Goal: Obtain resource: Download file/media

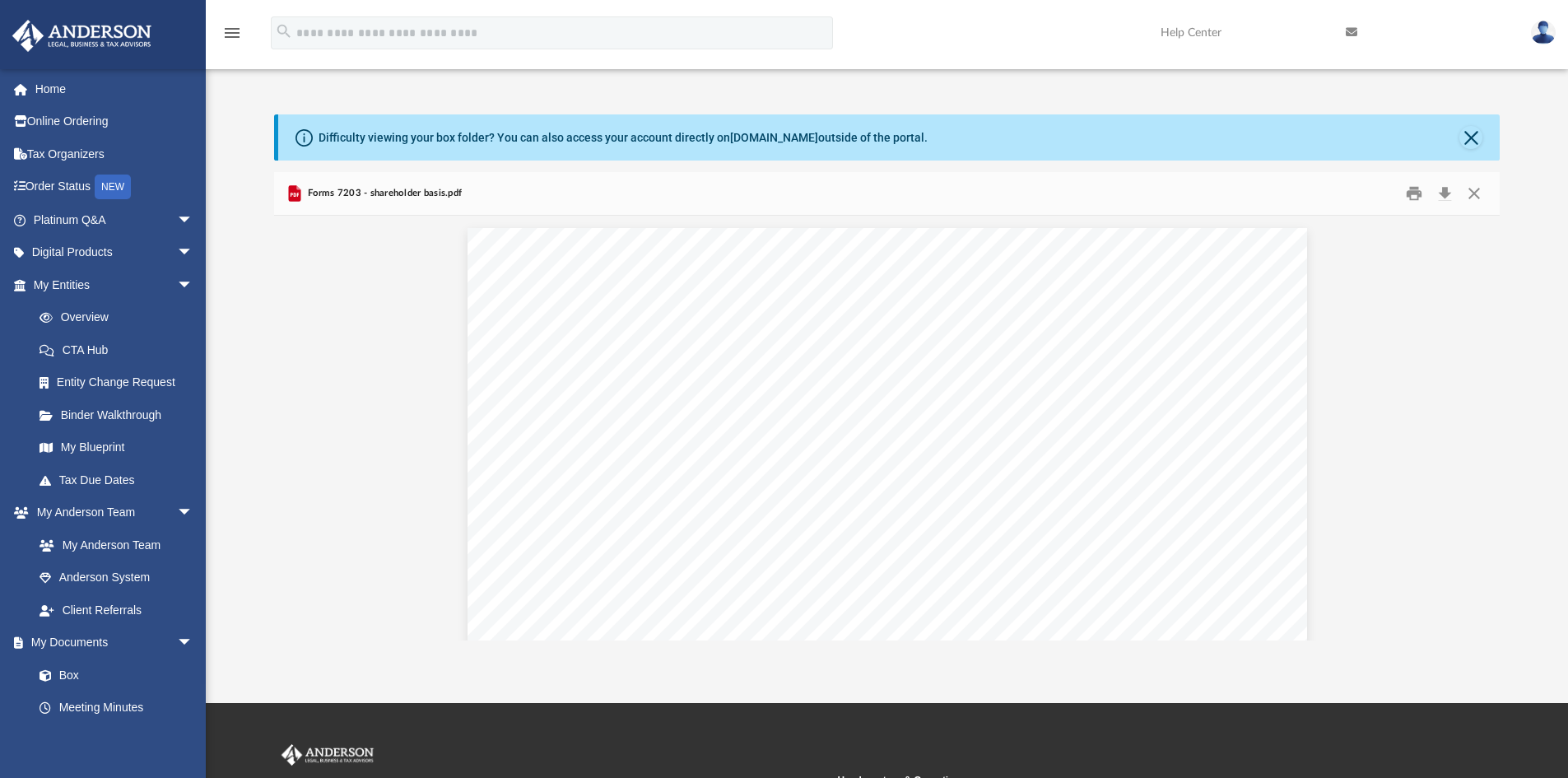
scroll to position [165, 0]
click at [65, 672] on link "Box" at bounding box center [121, 675] width 195 height 33
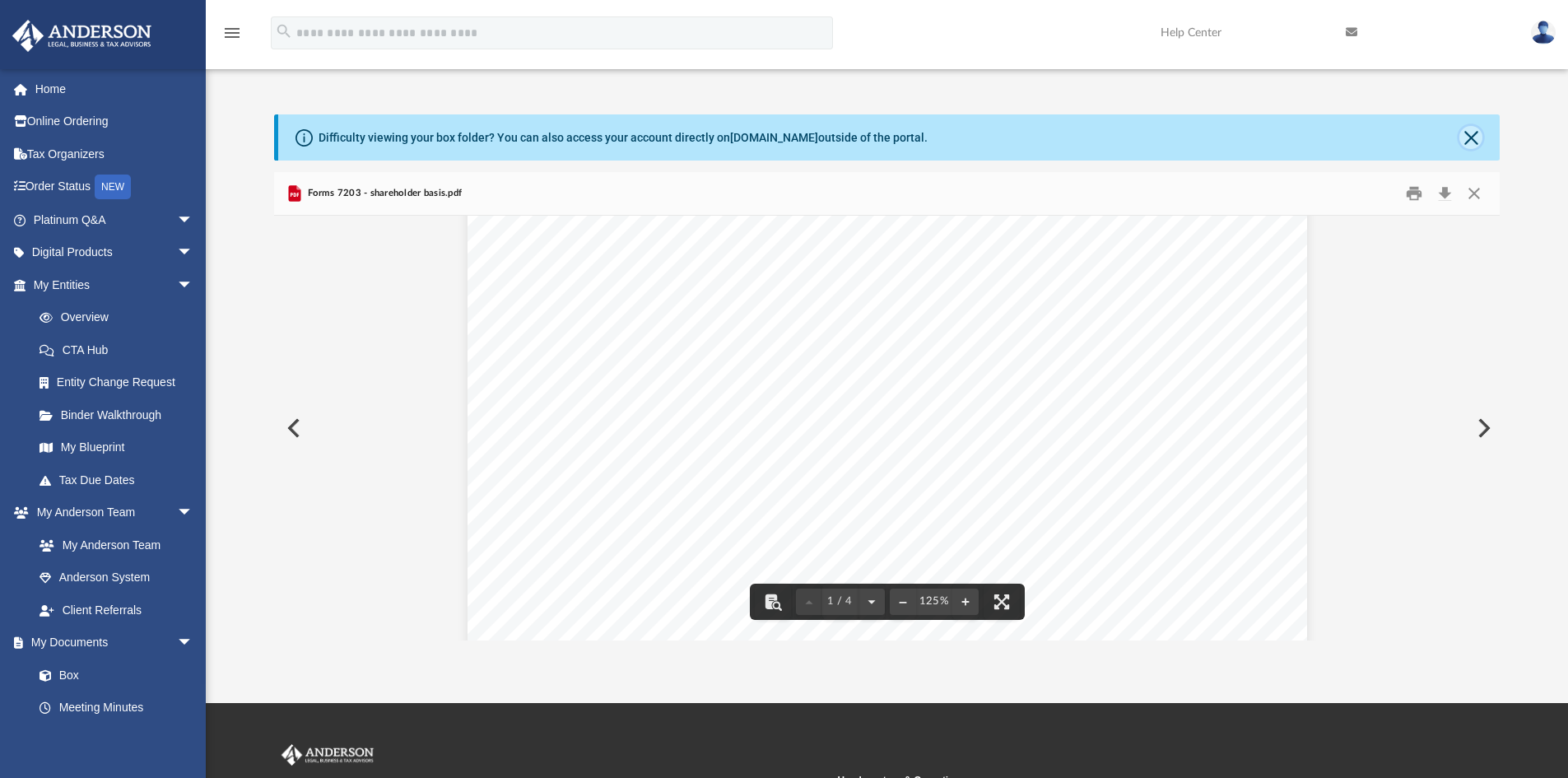
click at [1473, 137] on button "Close" at bounding box center [1470, 137] width 23 height 23
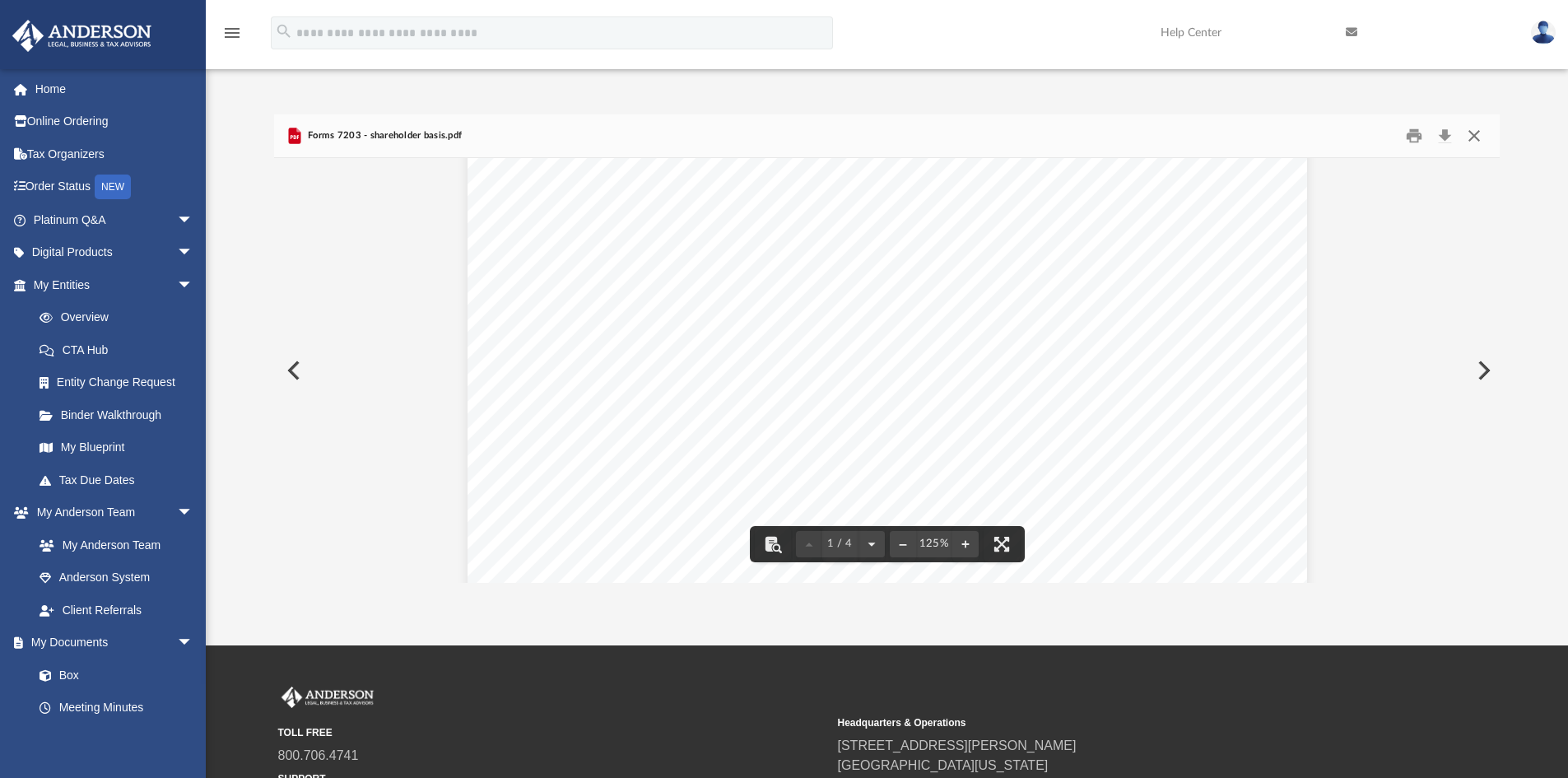
click at [1477, 138] on button "Close" at bounding box center [1473, 136] width 29 height 26
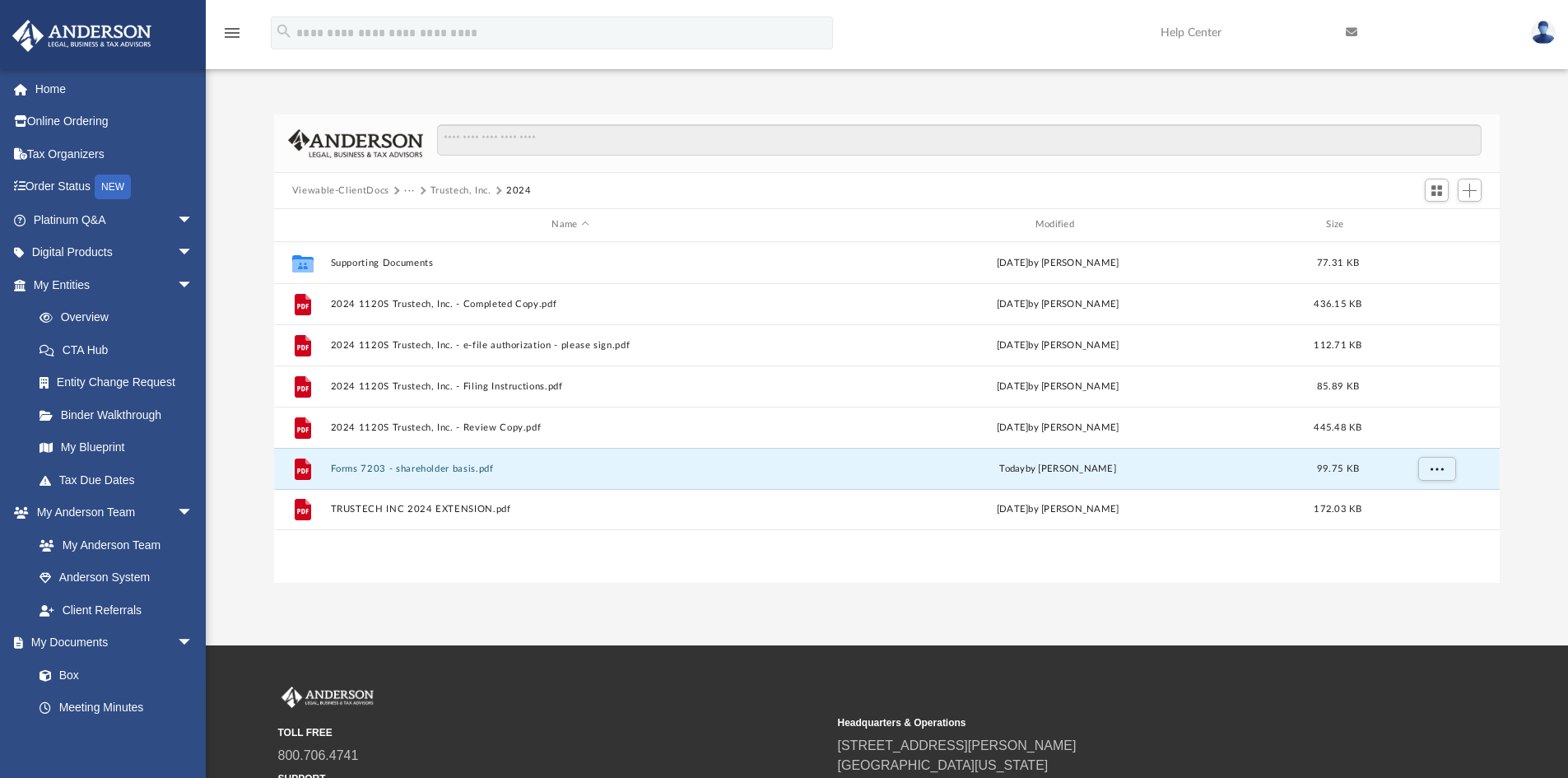
click at [363, 189] on button "Viewable-ClientDocs" at bounding box center [340, 190] width 97 height 15
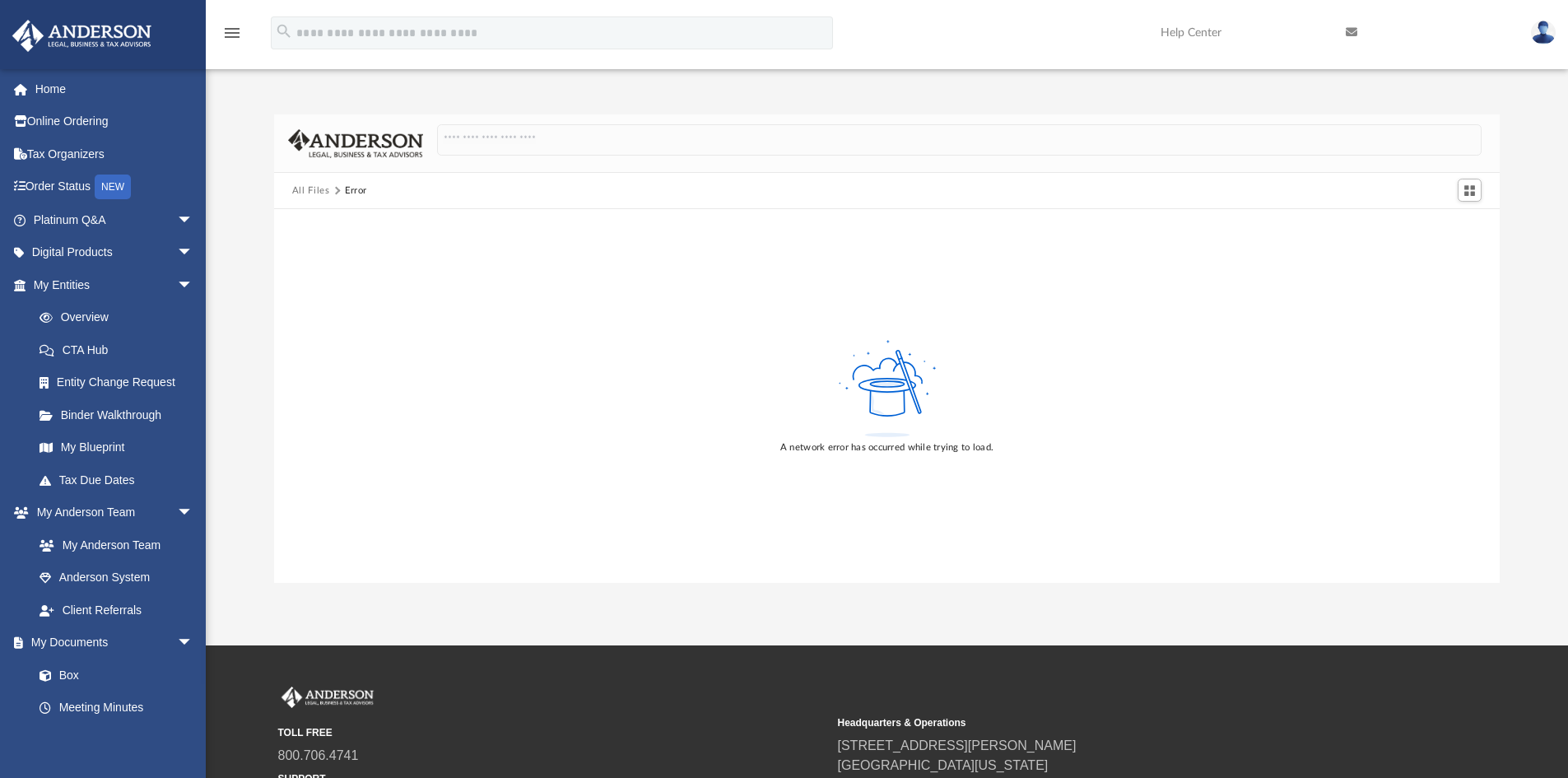
click at [314, 190] on button "All Files" at bounding box center [311, 190] width 38 height 15
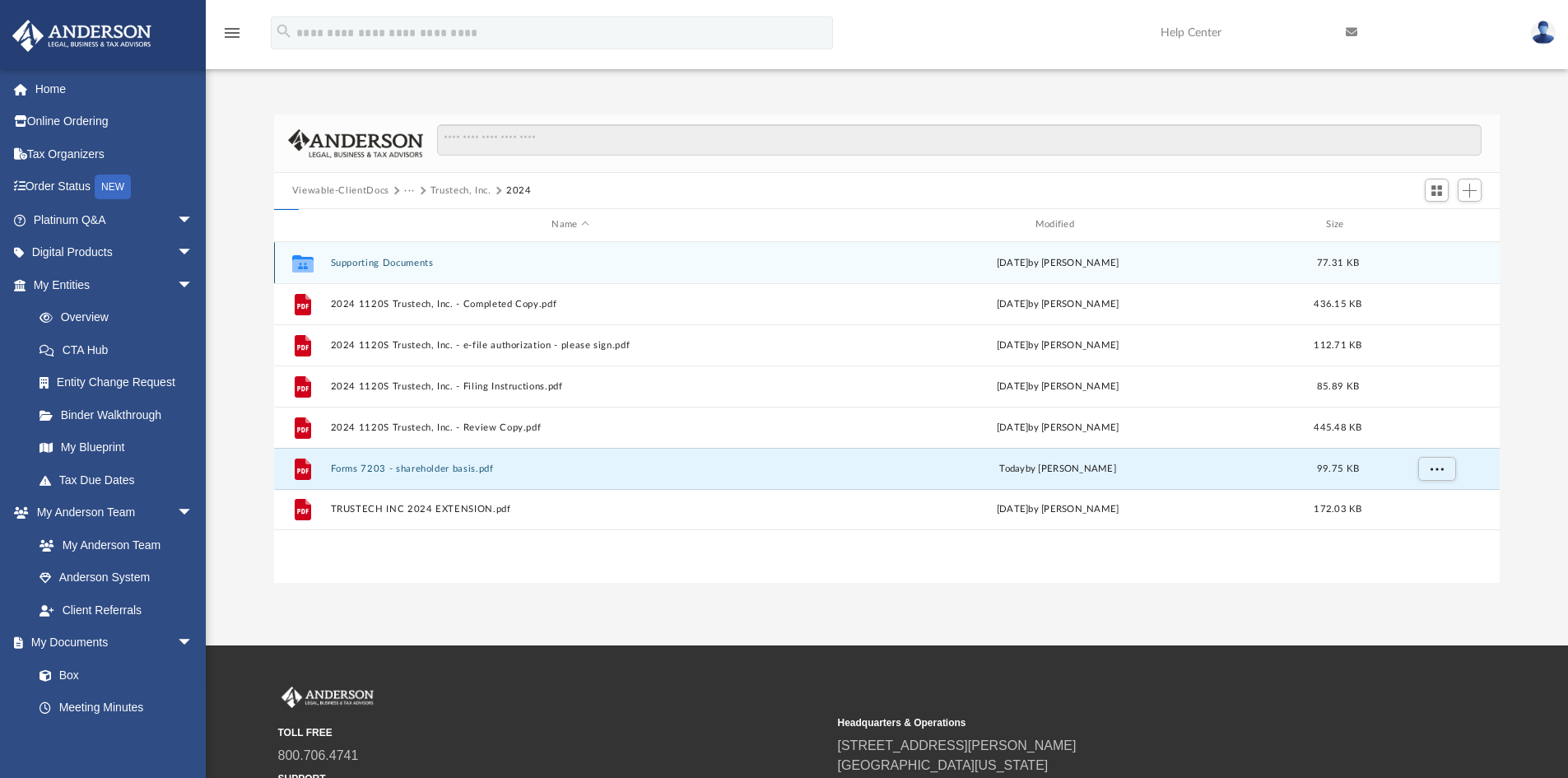
scroll to position [362, 1213]
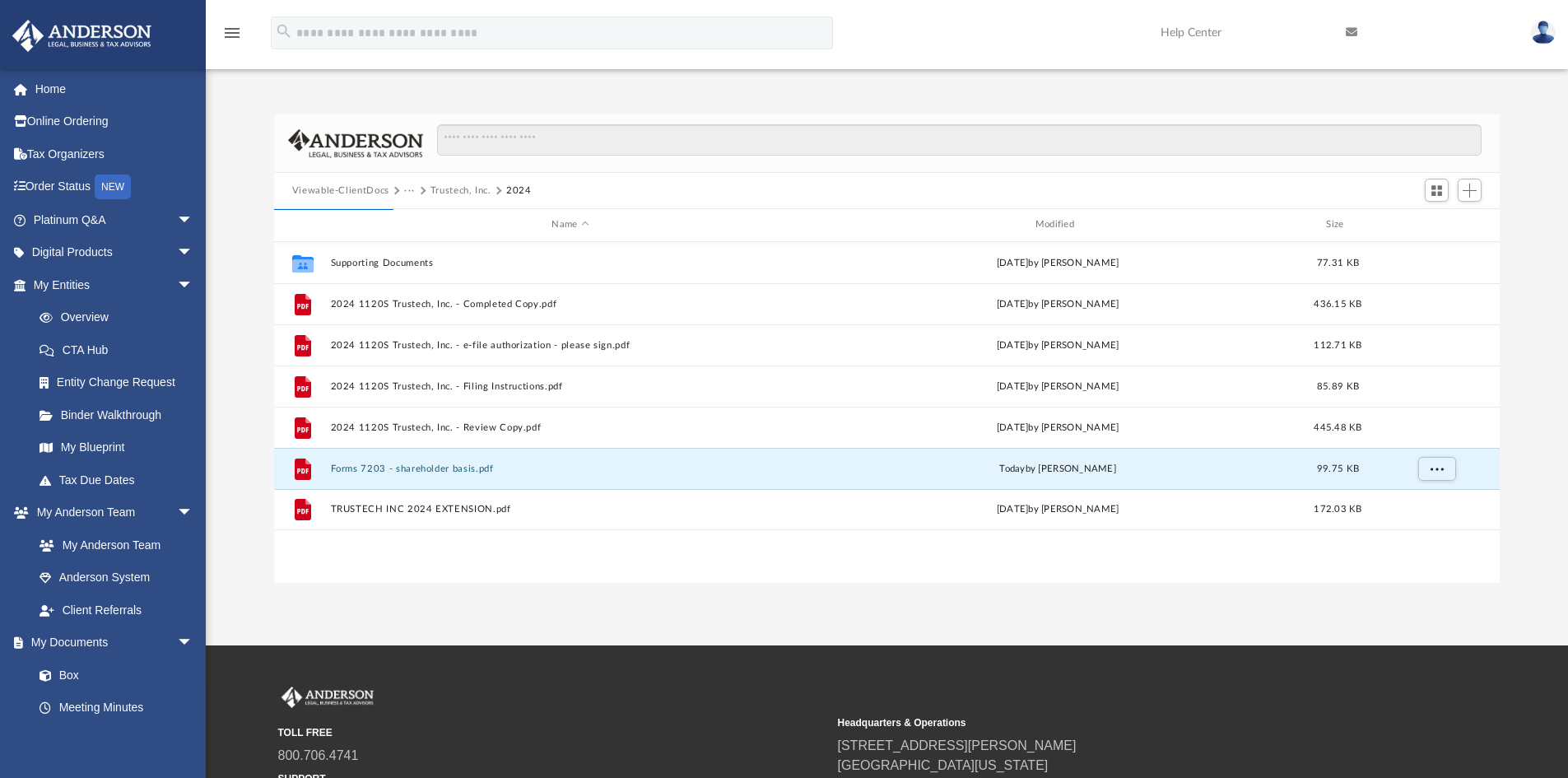
click at [455, 191] on button "Trustech, Inc." at bounding box center [461, 190] width 61 height 15
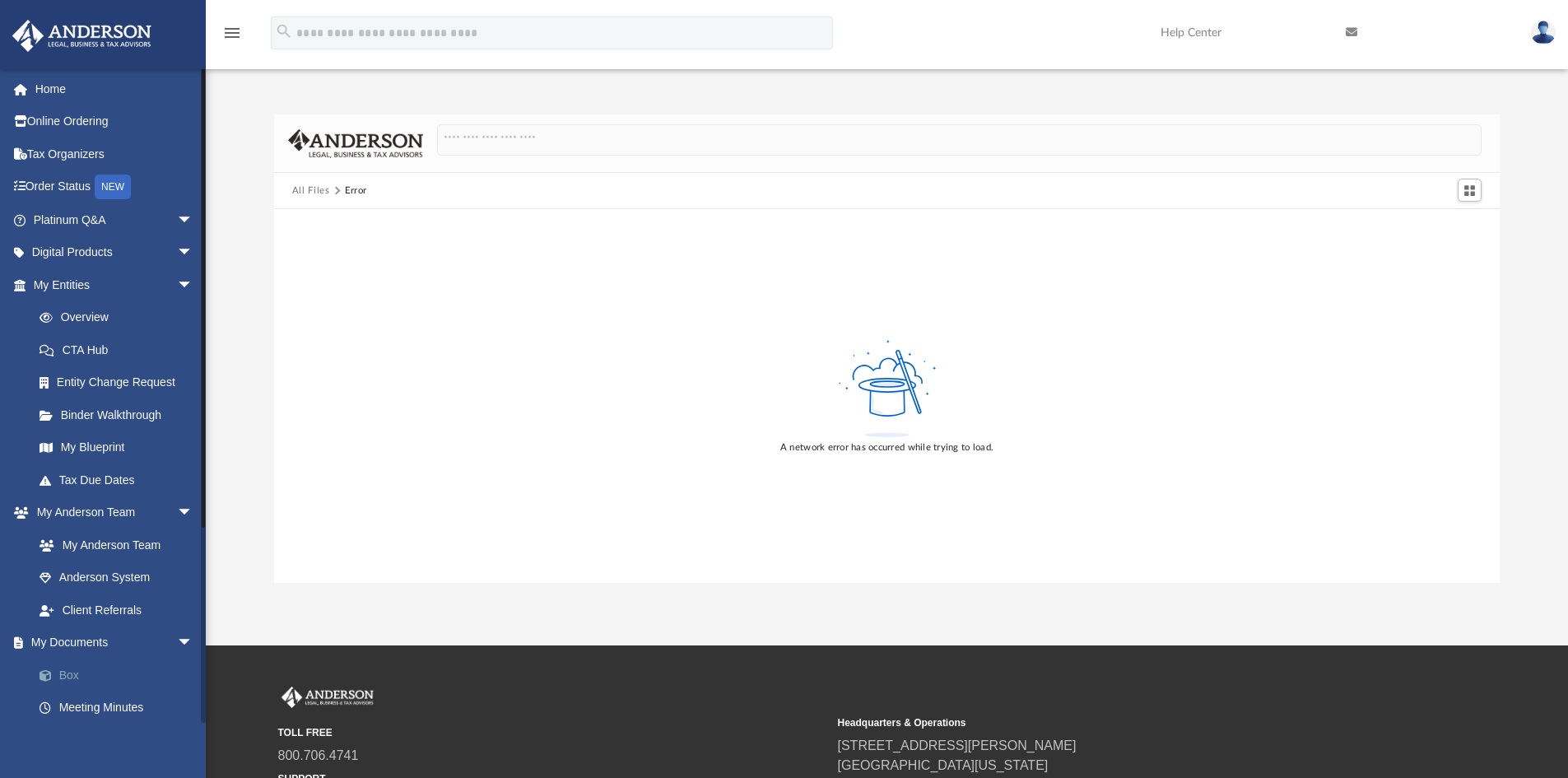
click at [64, 672] on link "Box" at bounding box center [121, 675] width 195 height 33
click at [305, 187] on button "All Files" at bounding box center [311, 190] width 38 height 15
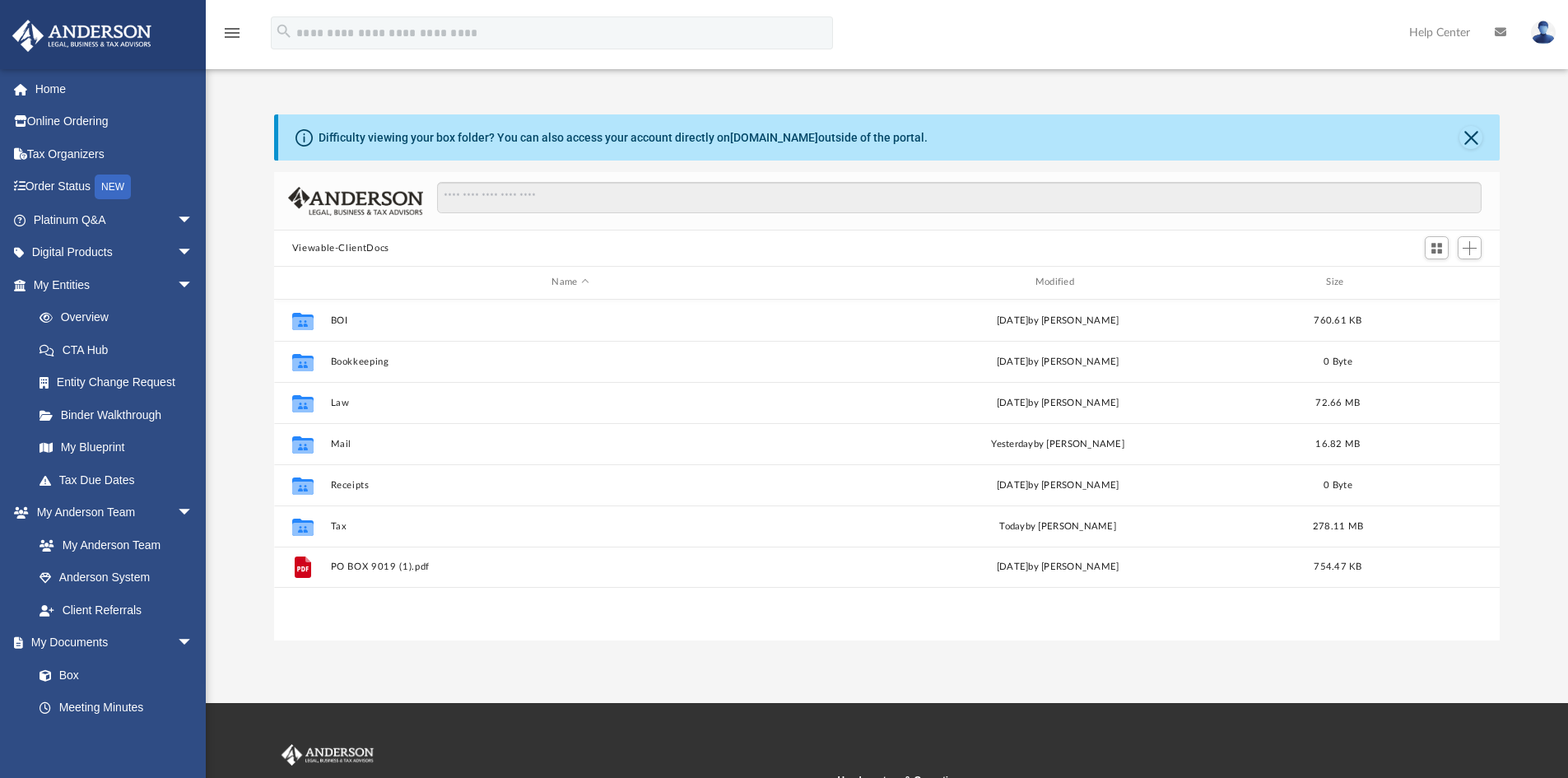
scroll to position [362, 1213]
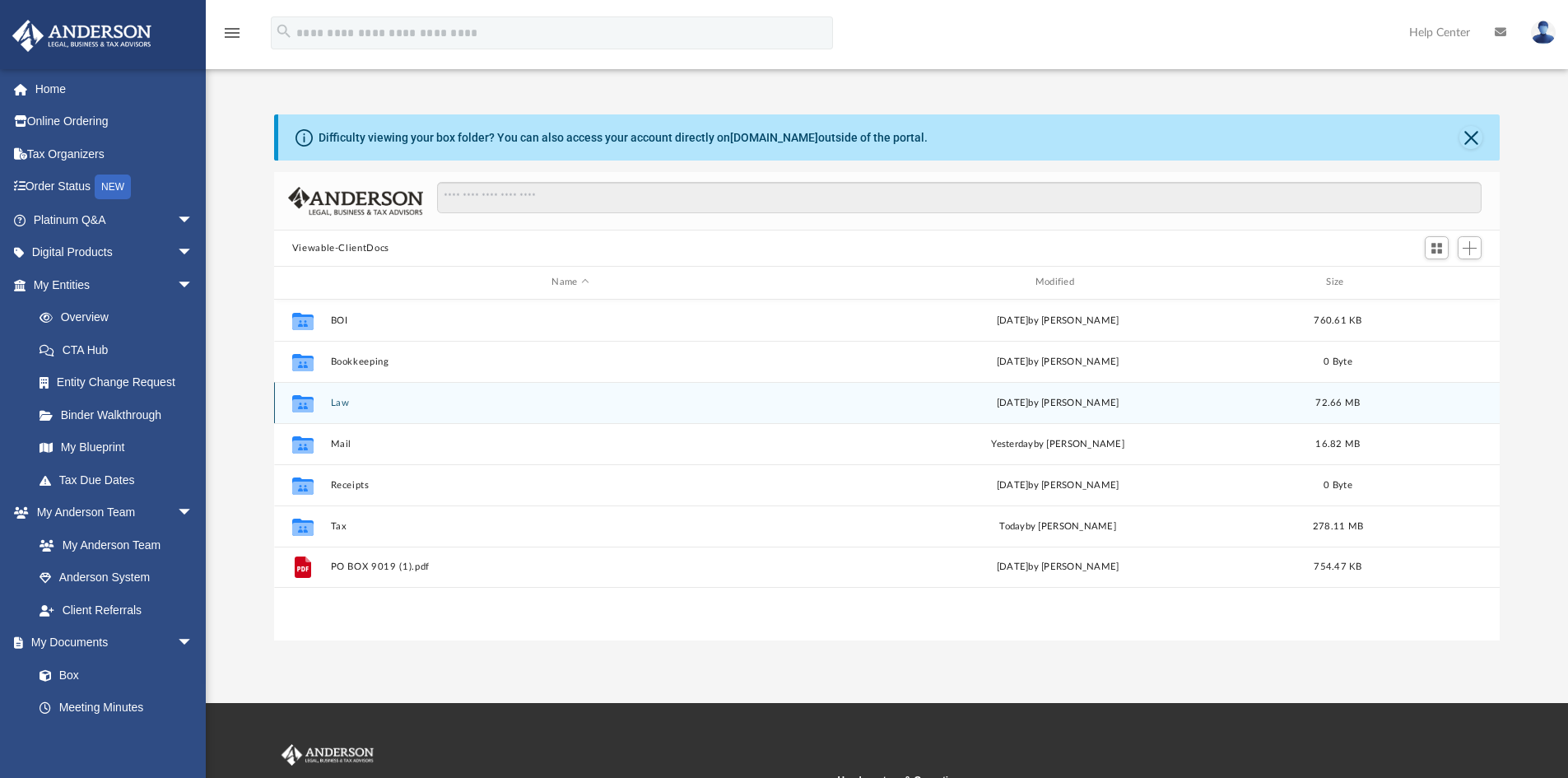
click at [338, 399] on button "Law" at bounding box center [569, 403] width 480 height 10
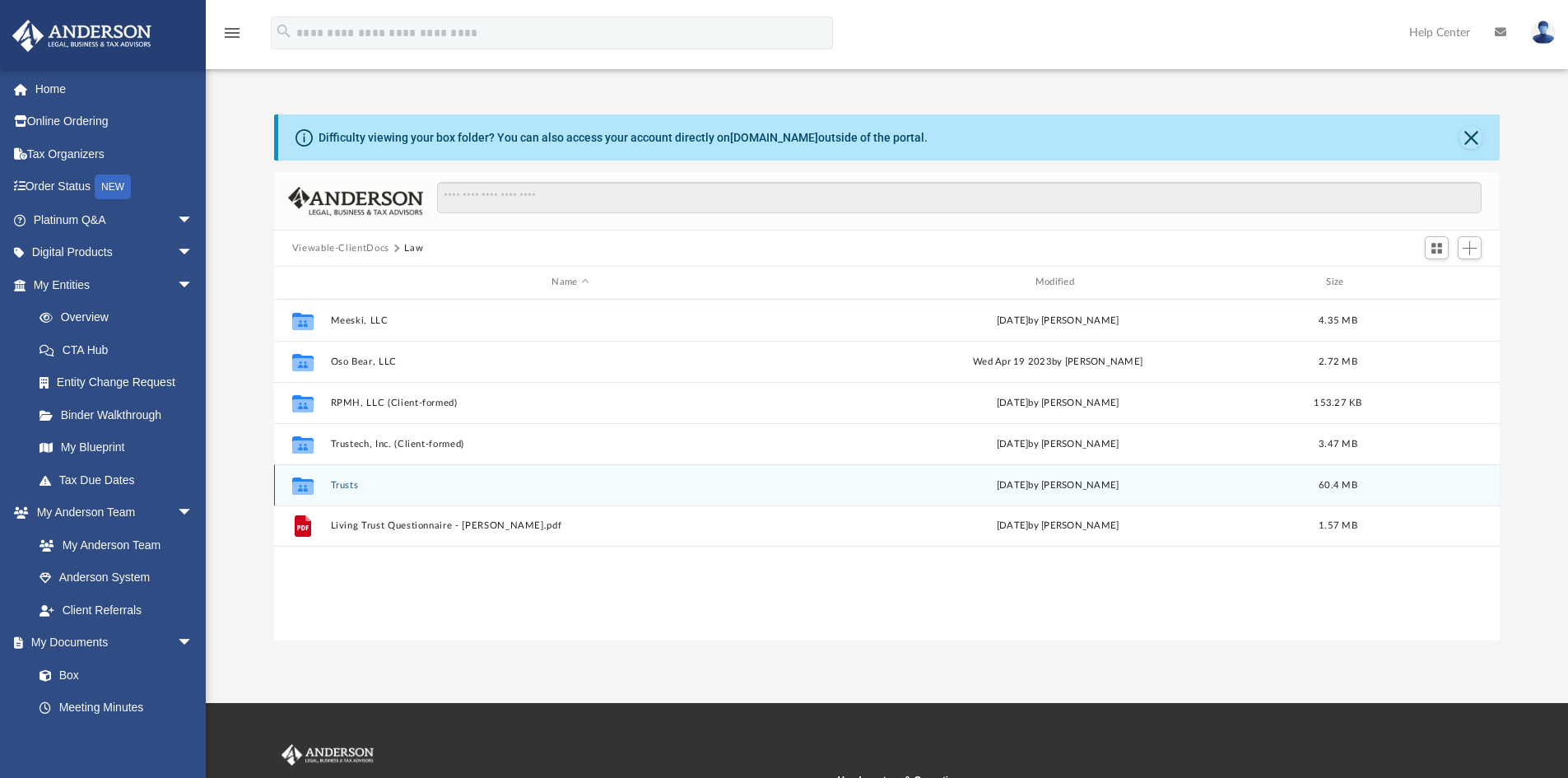
click at [342, 483] on button "Trusts" at bounding box center [569, 485] width 480 height 10
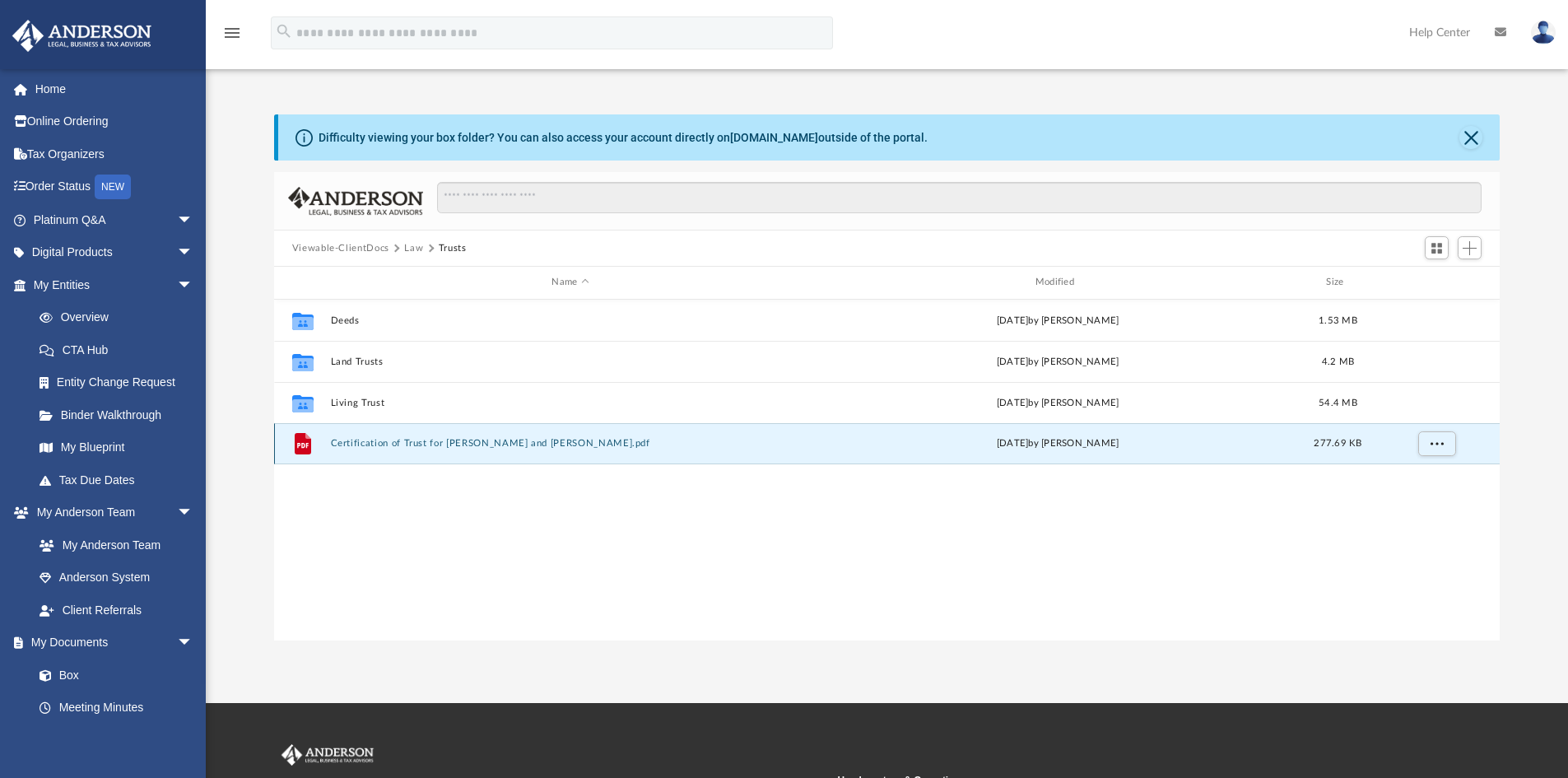
click at [486, 443] on button "Certification of Trust for Ryan and Michelle.pdf" at bounding box center [569, 443] width 480 height 10
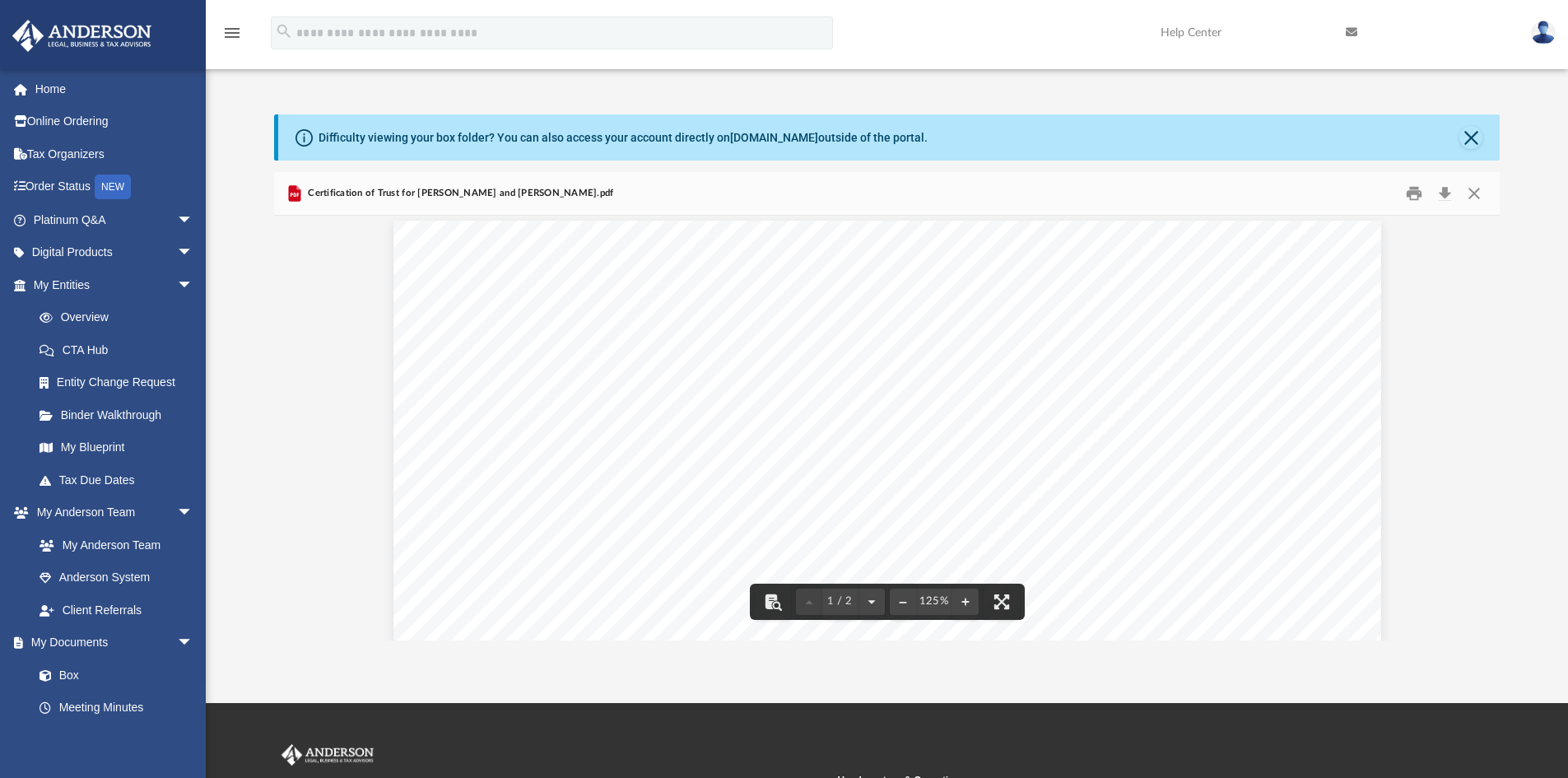
scroll to position [0, 0]
click at [1474, 193] on button "Close" at bounding box center [1473, 194] width 29 height 26
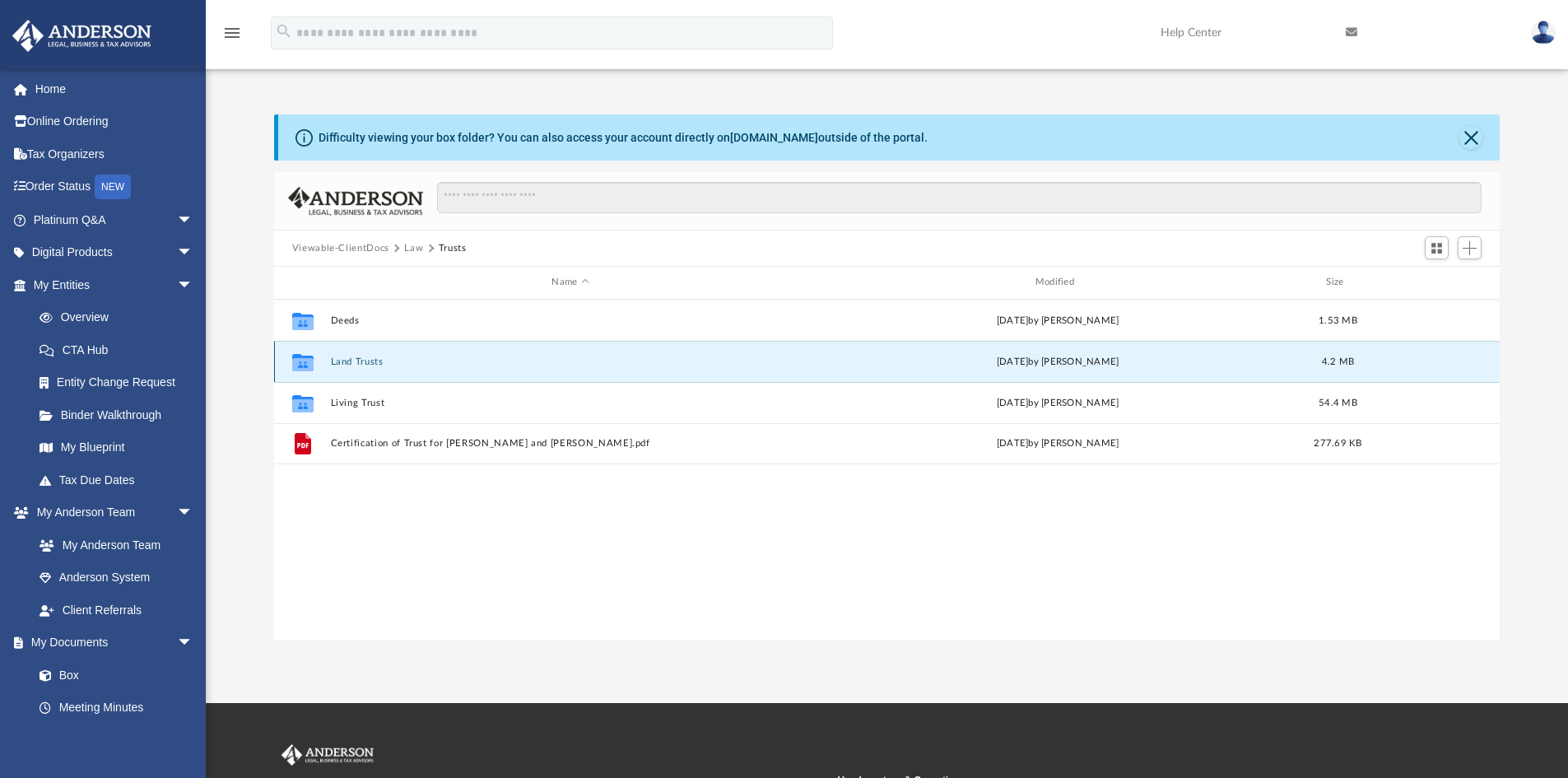
click at [345, 362] on button "Land Trusts" at bounding box center [569, 362] width 480 height 10
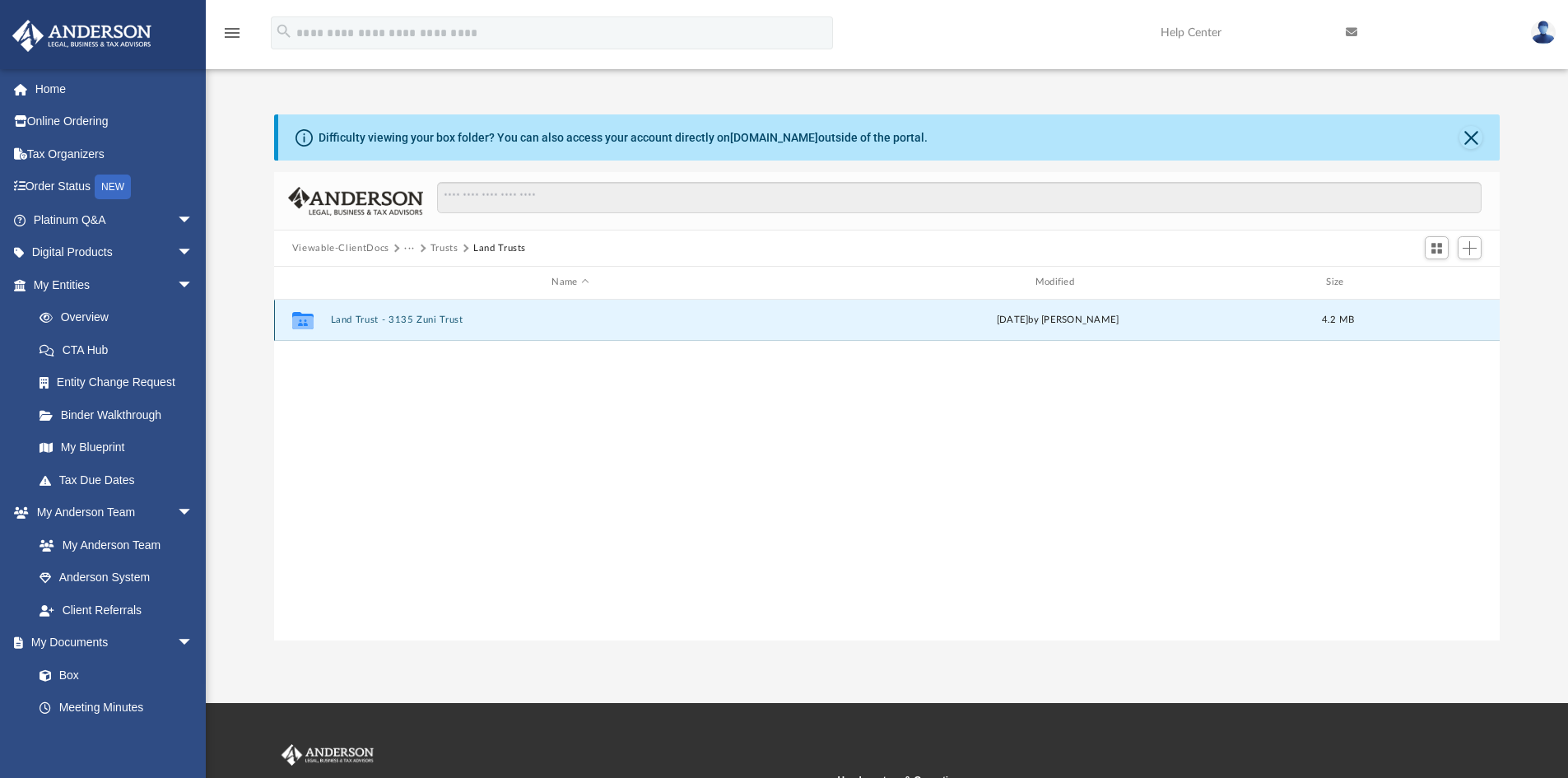
click at [433, 320] on button "Land Trust - 3135 Zuni Trust" at bounding box center [569, 320] width 480 height 10
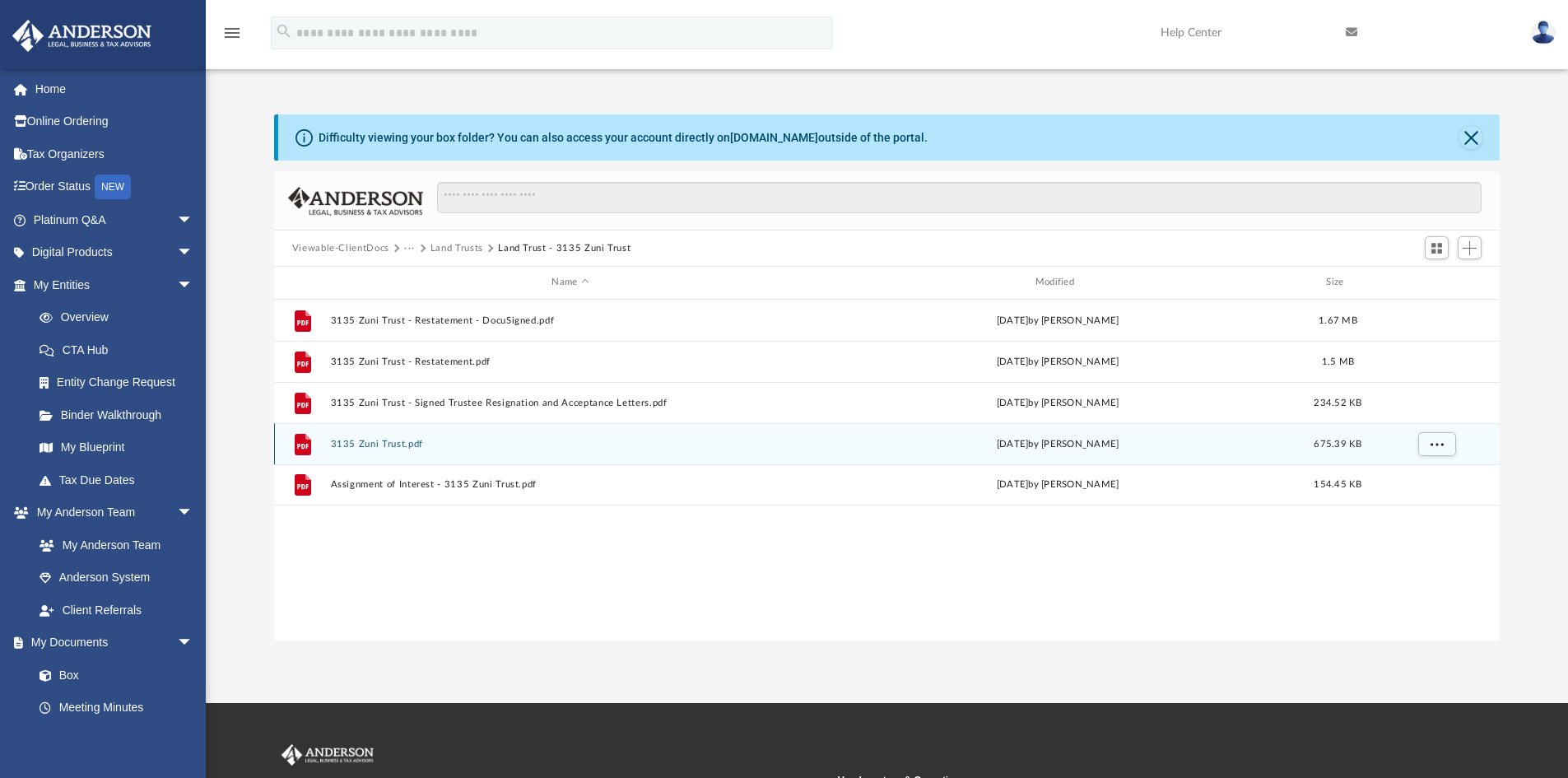
click at [395, 443] on button "3135 Zuni Trust.pdf" at bounding box center [569, 444] width 480 height 10
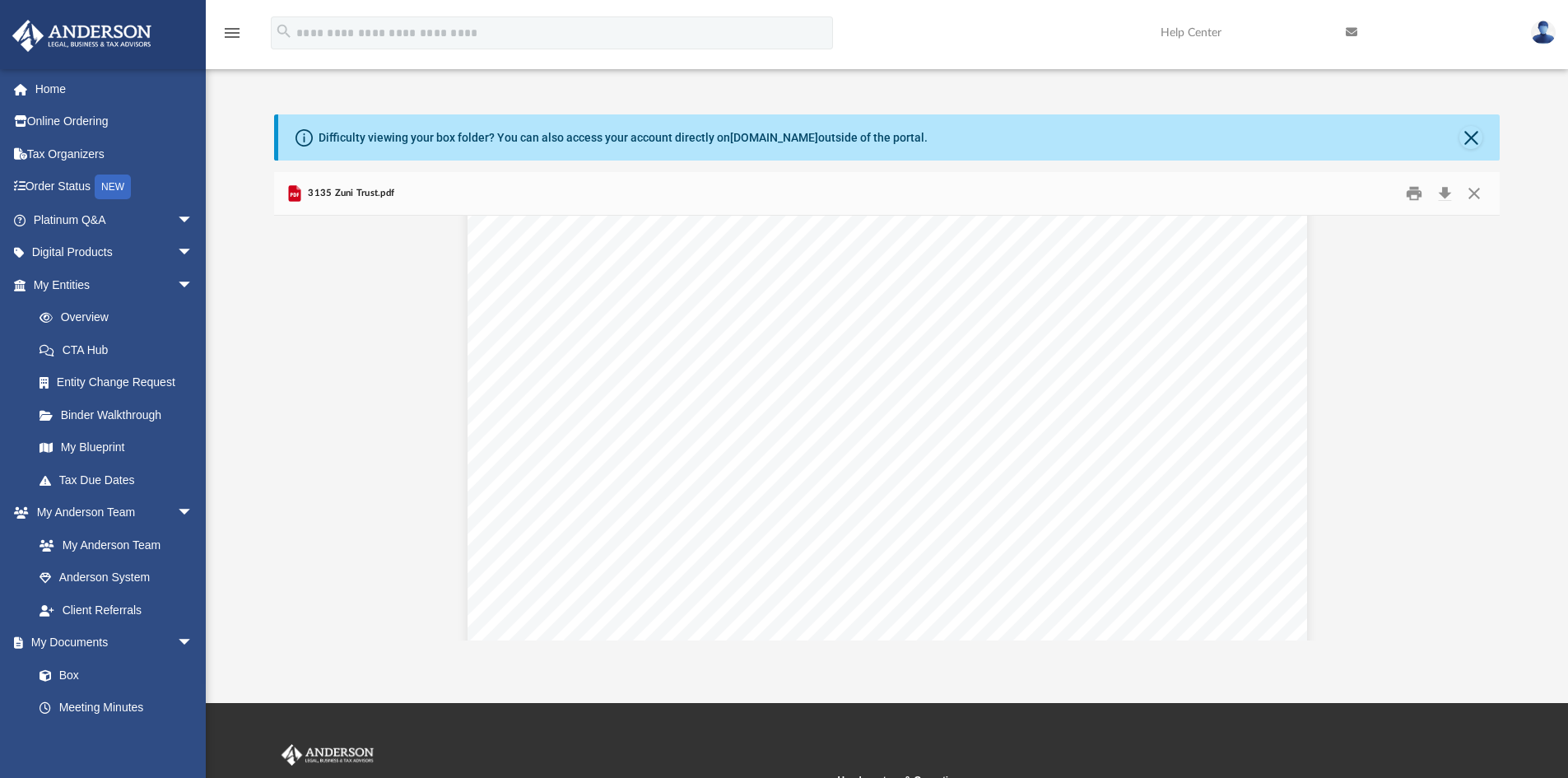
scroll to position [25140, 0]
